Goal: Information Seeking & Learning: Learn about a topic

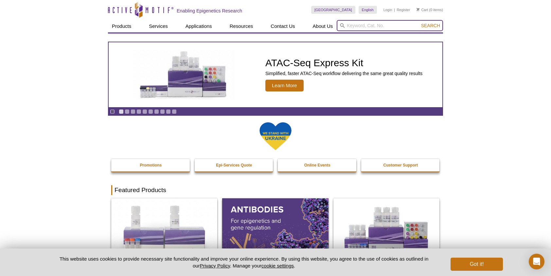
click at [359, 24] on input "search" at bounding box center [390, 25] width 106 height 11
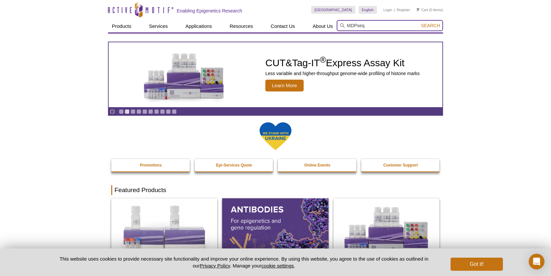
type input "MDPseq"
click at [419, 23] on button "Search" at bounding box center [430, 26] width 23 height 6
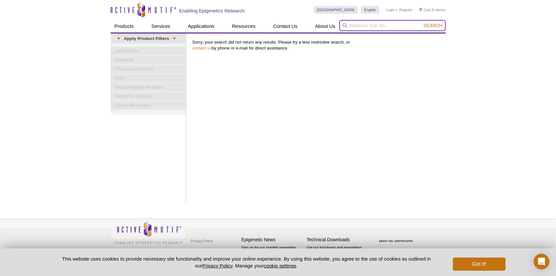
click at [366, 28] on input "search" at bounding box center [393, 25] width 106 height 11
type input "甲基化测序"
click at [422, 23] on button "Search" at bounding box center [433, 26] width 23 height 6
click at [372, 27] on input "search" at bounding box center [393, 25] width 106 height 11
click at [422, 23] on button "Search" at bounding box center [433, 26] width 23 height 6
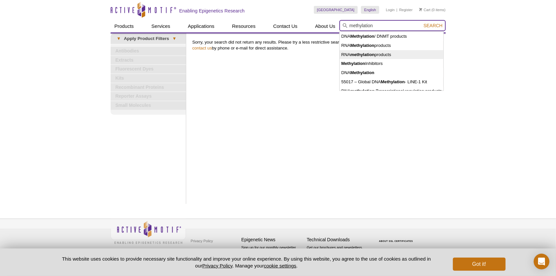
scroll to position [14, 0]
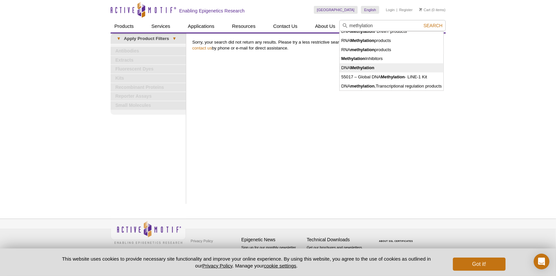
click at [384, 66] on li "DNA Methylation" at bounding box center [392, 67] width 104 height 9
type input "DNA Methylation"
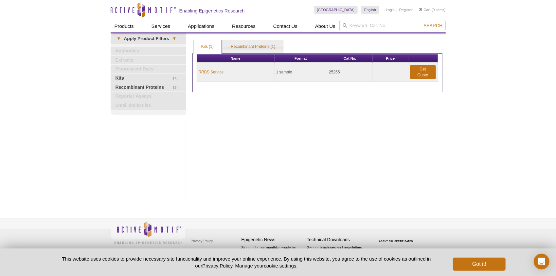
click at [346, 141] on div "Print Results Kits (1) Recombinant Proteins (1) Kits (1) Kits (1) Recombinant P…" at bounding box center [317, 118] width 257 height 170
click at [249, 45] on link "Recombinant Proteins (1)" at bounding box center [253, 46] width 60 height 13
